Goal: Transaction & Acquisition: Purchase product/service

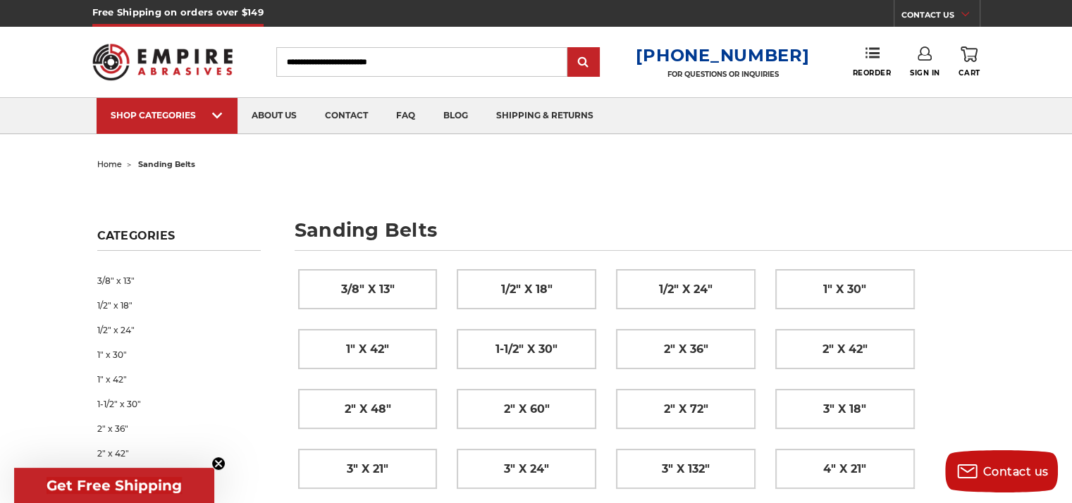
click at [969, 56] on use at bounding box center [969, 55] width 17 height 16
click at [929, 57] on icon at bounding box center [925, 54] width 14 height 14
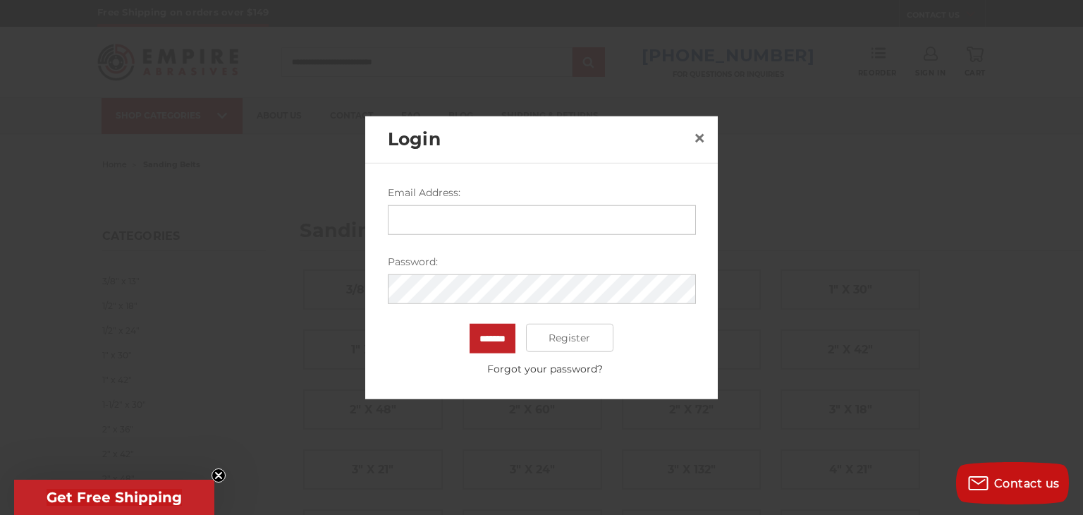
click at [442, 221] on input "Email Address:" at bounding box center [542, 220] width 308 height 30
type input "**********"
click at [696, 142] on span "×" at bounding box center [699, 136] width 13 height 27
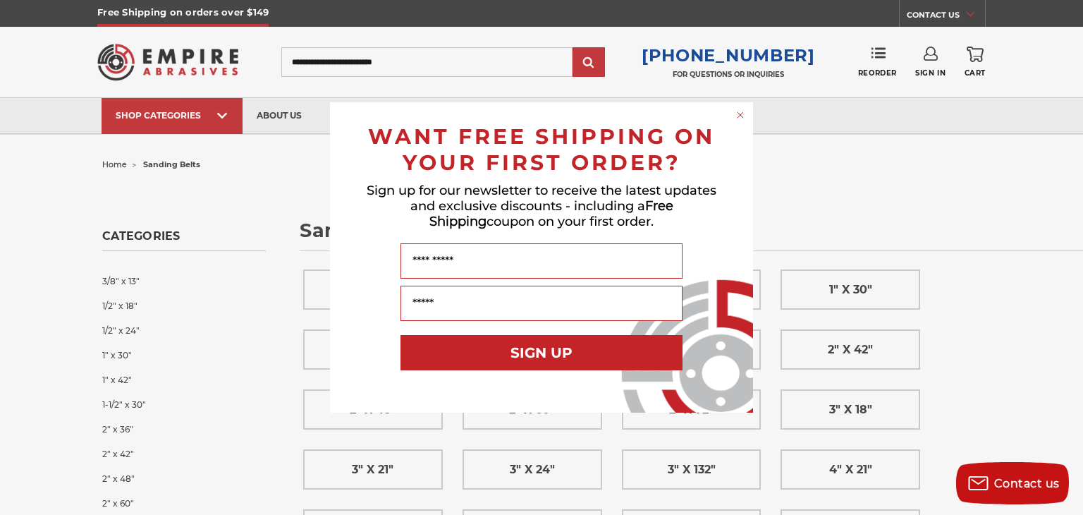
drag, startPoint x: 742, startPoint y: 115, endPoint x: 692, endPoint y: 142, distance: 56.5
click at [741, 115] on circle "Close dialog" at bounding box center [740, 115] width 13 height 13
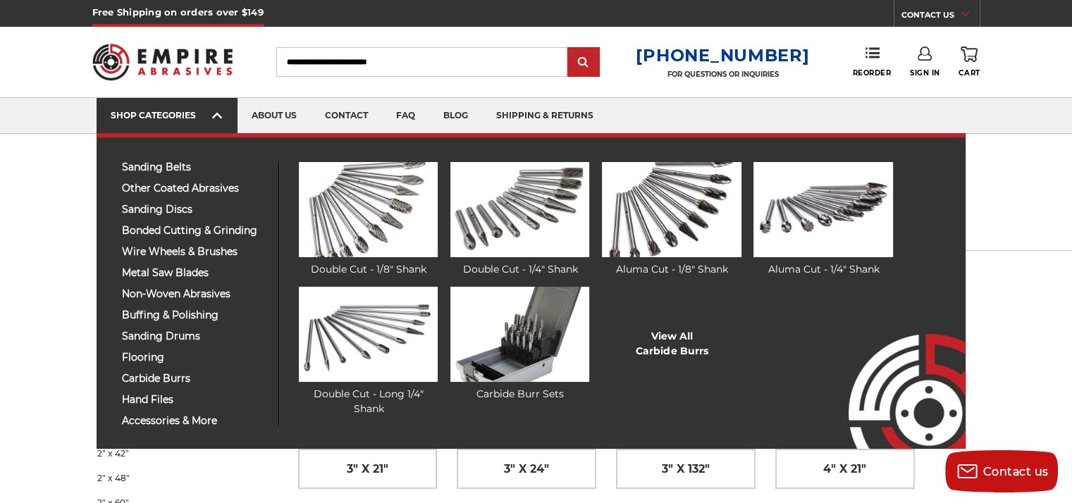
click at [204, 113] on div "SHOP CATEGORIES" at bounding box center [167, 115] width 113 height 11
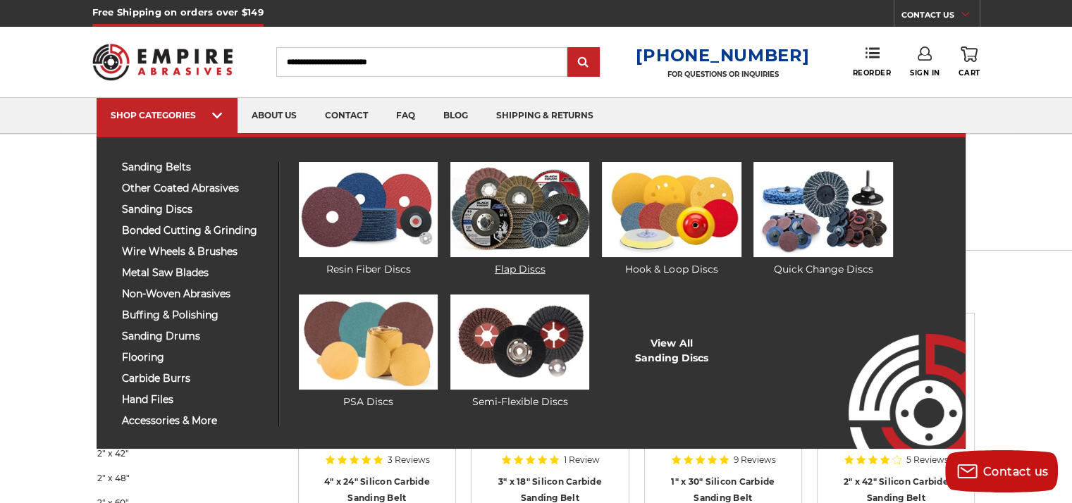
click at [539, 214] on img at bounding box center [519, 209] width 139 height 95
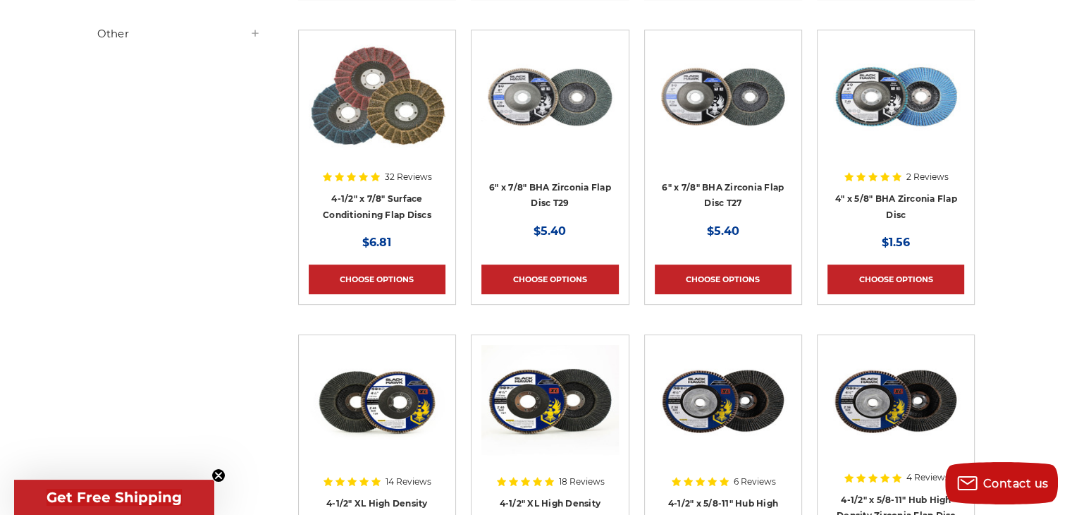
scroll to position [564, 0]
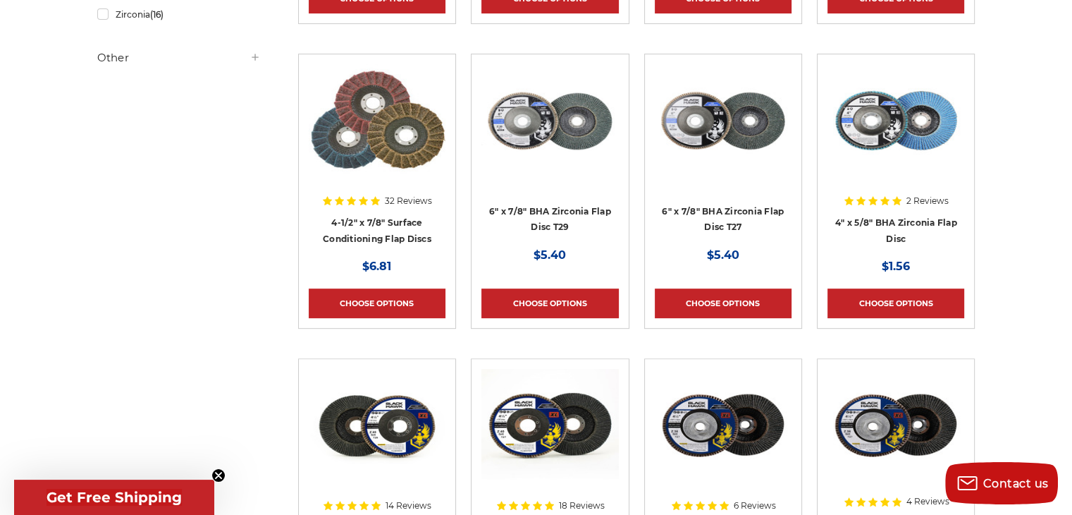
click at [389, 195] on div at bounding box center [377, 154] width 137 height 180
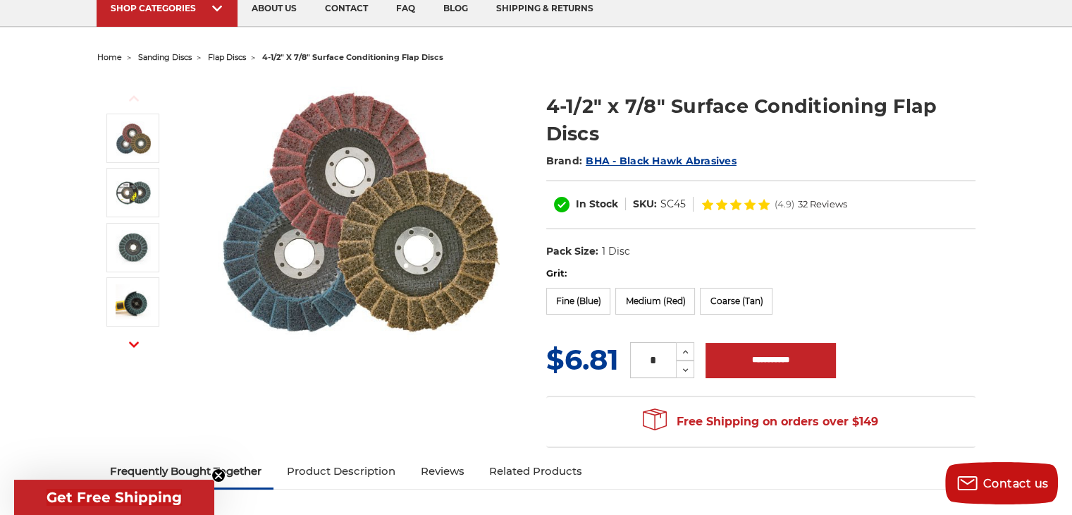
scroll to position [141, 0]
